Goal: Task Accomplishment & Management: Use online tool/utility

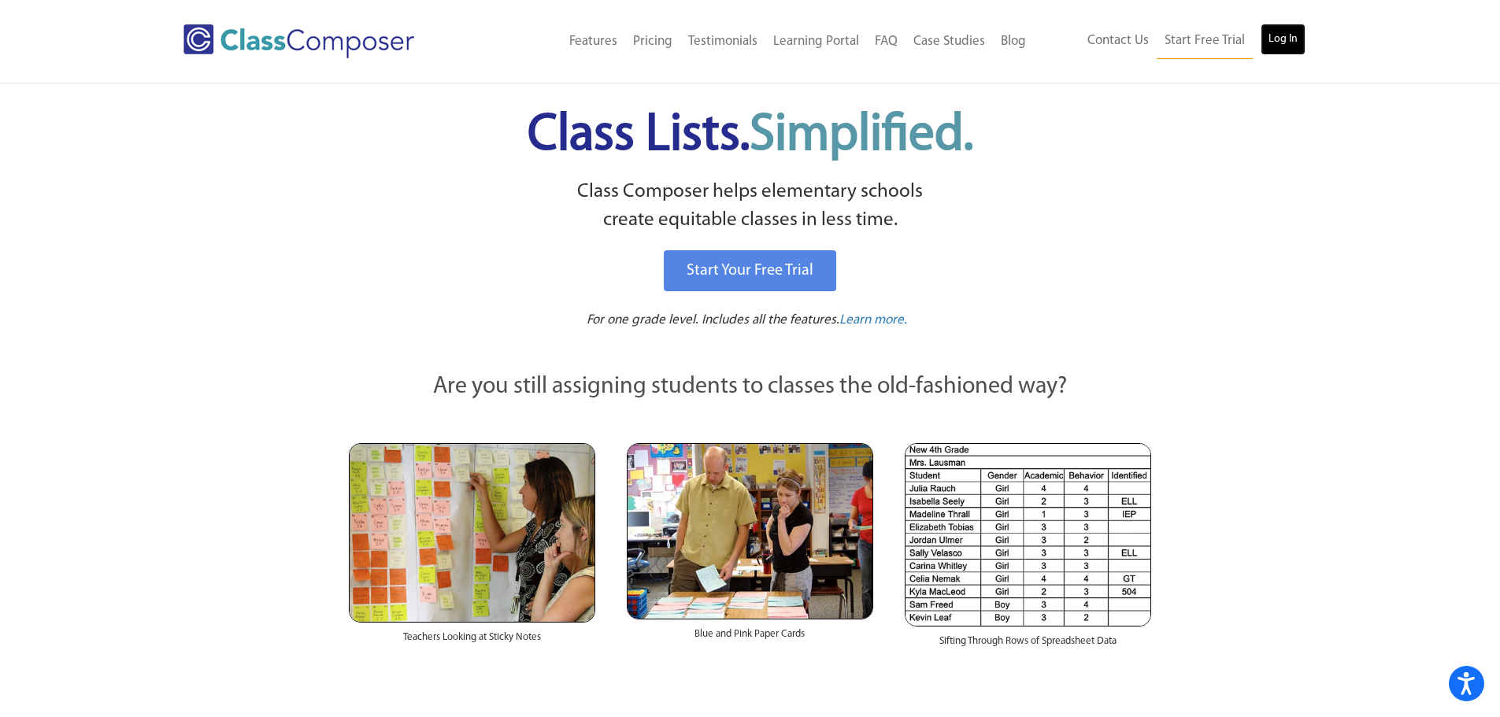
click at [1272, 42] on link "Log In" at bounding box center [1282, 39] width 45 height 31
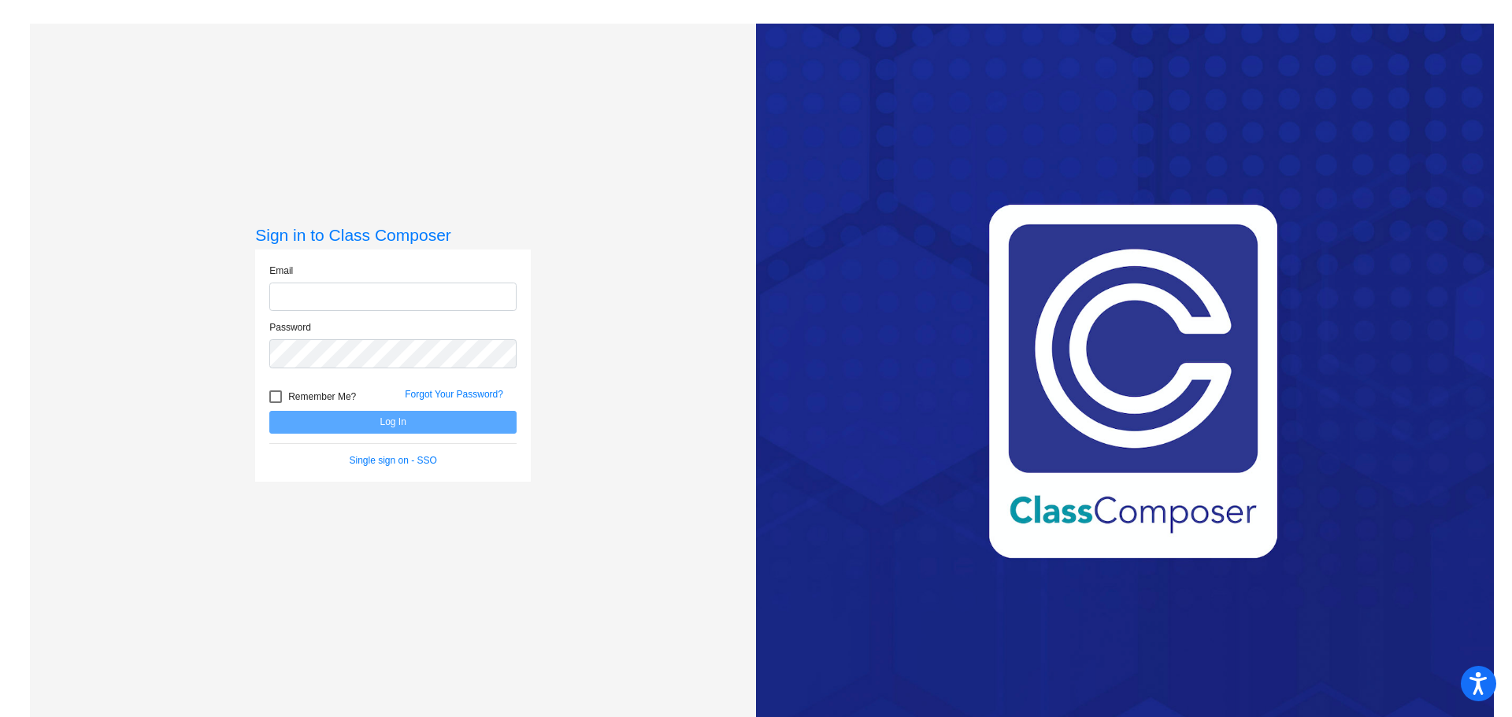
type input "[EMAIL_ADDRESS][DOMAIN_NAME]"
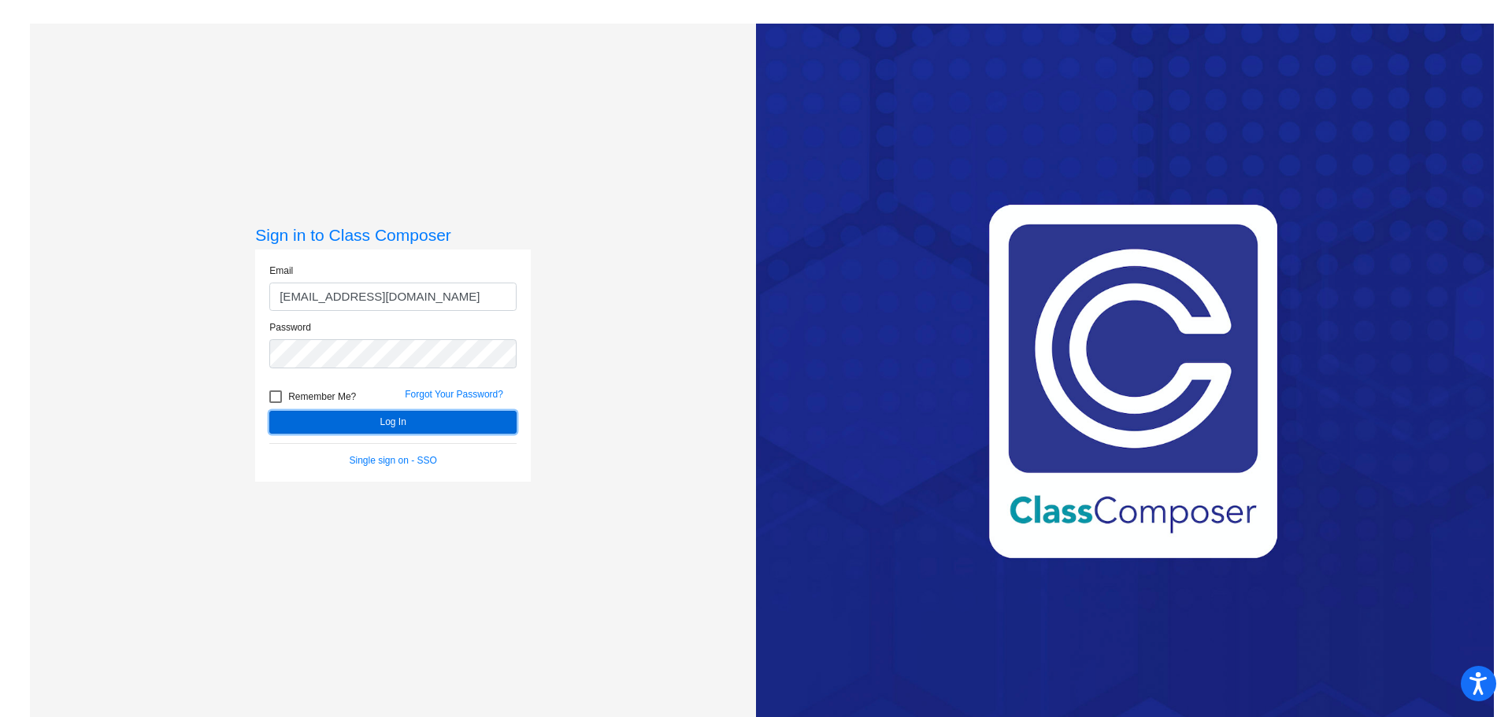
click at [391, 420] on button "Log In" at bounding box center [392, 422] width 247 height 23
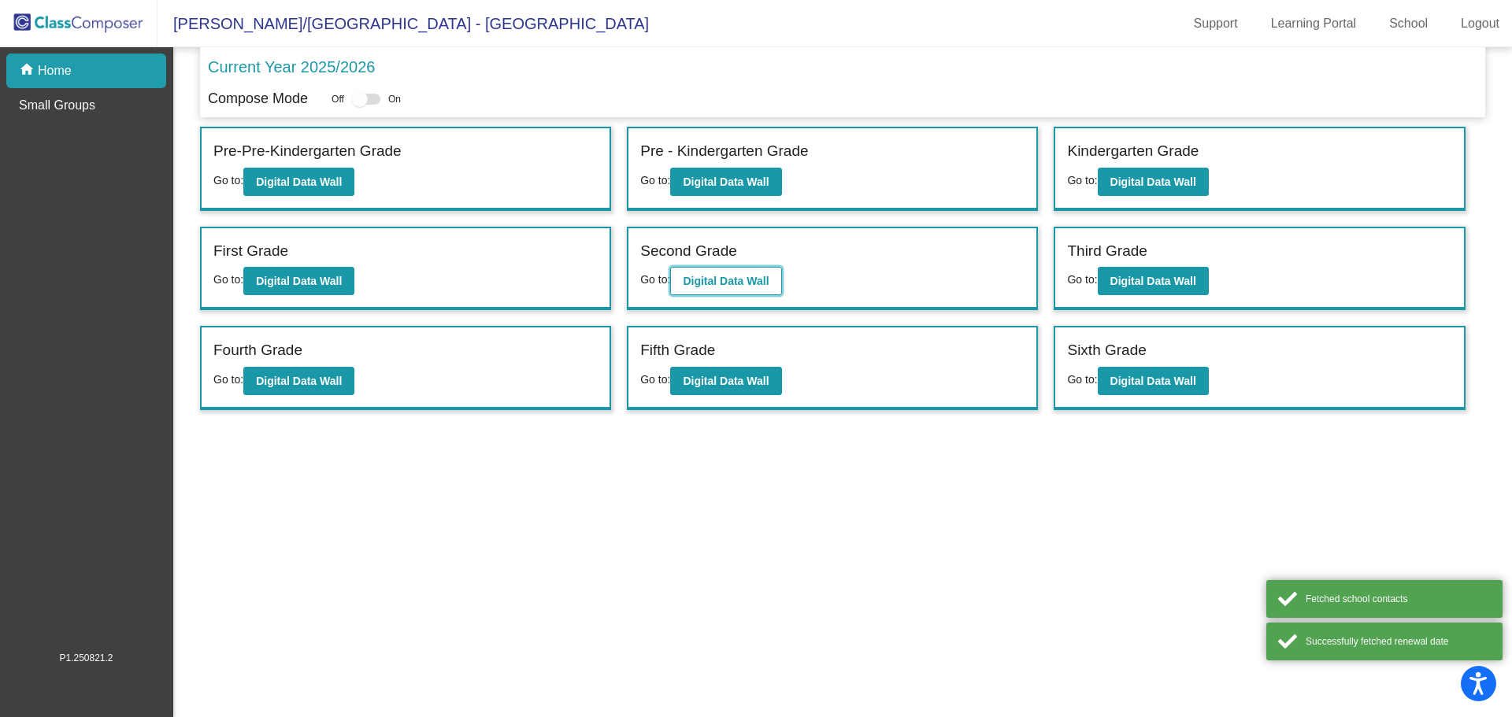
click at [734, 269] on button "Digital Data Wall" at bounding box center [725, 281] width 111 height 28
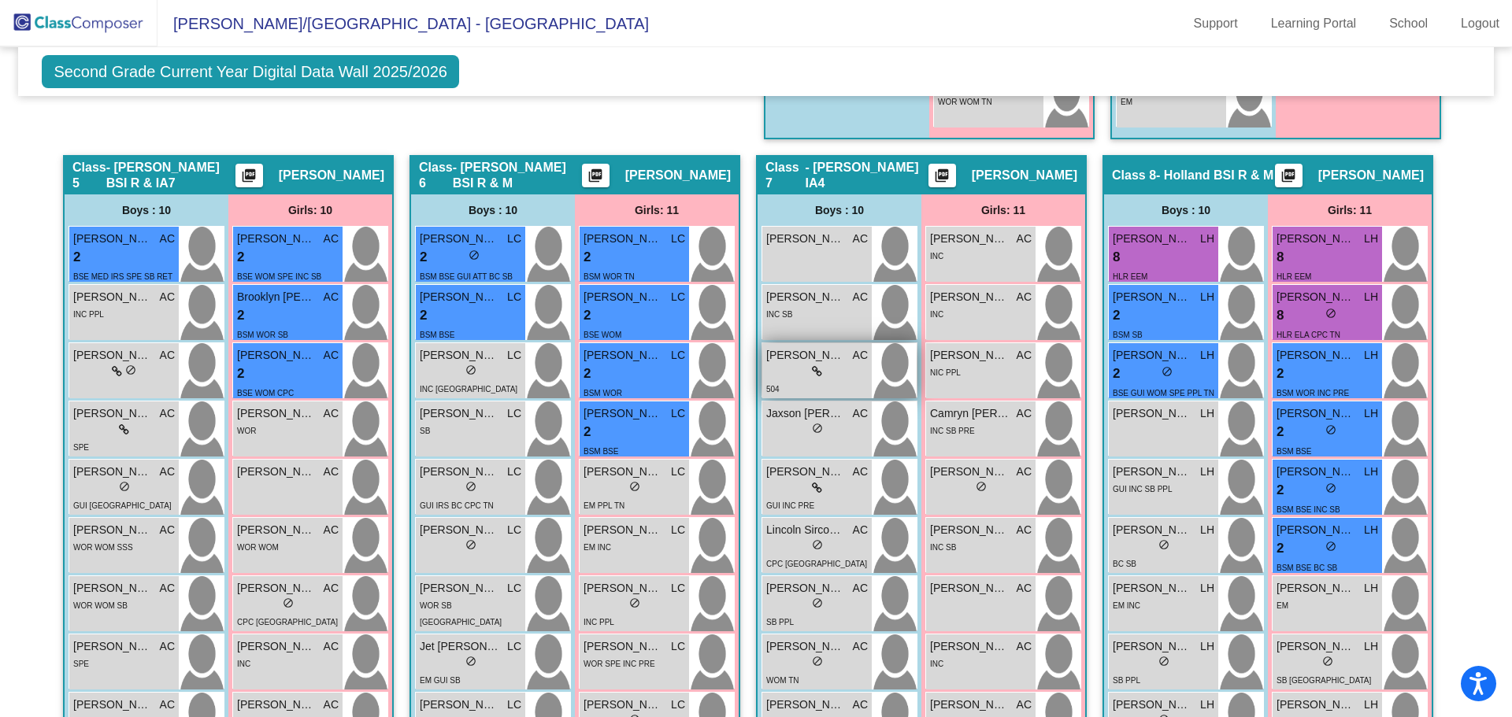
scroll to position [1102, 0]
